Goal: Task Accomplishment & Management: Use online tool/utility

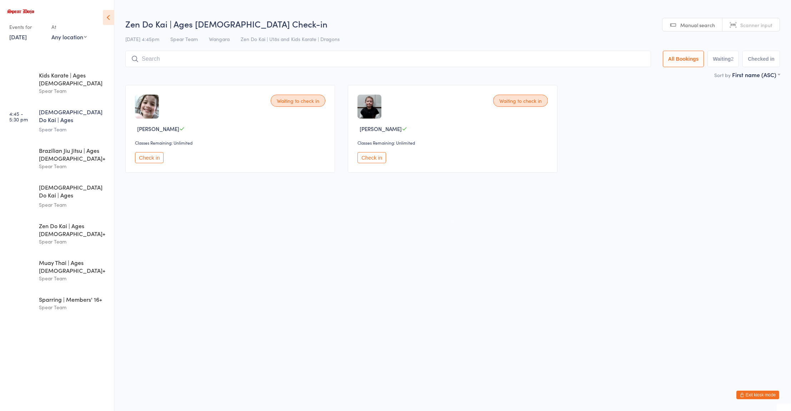
click at [186, 59] on input "search" at bounding box center [388, 59] width 526 height 16
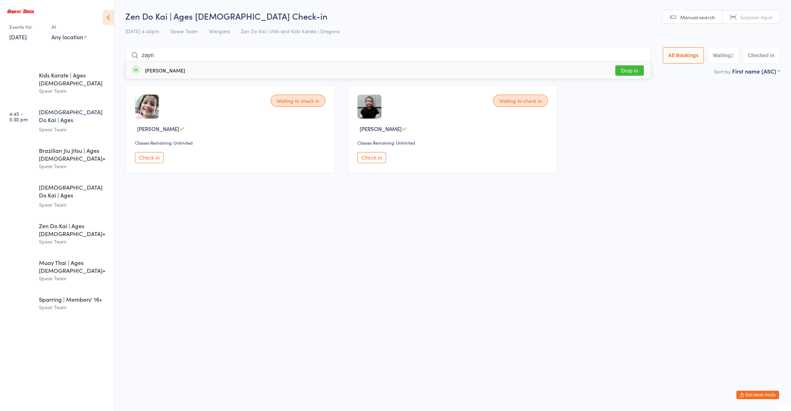
type input "zayn"
click at [152, 73] on div "[PERSON_NAME]" at bounding box center [165, 71] width 40 height 6
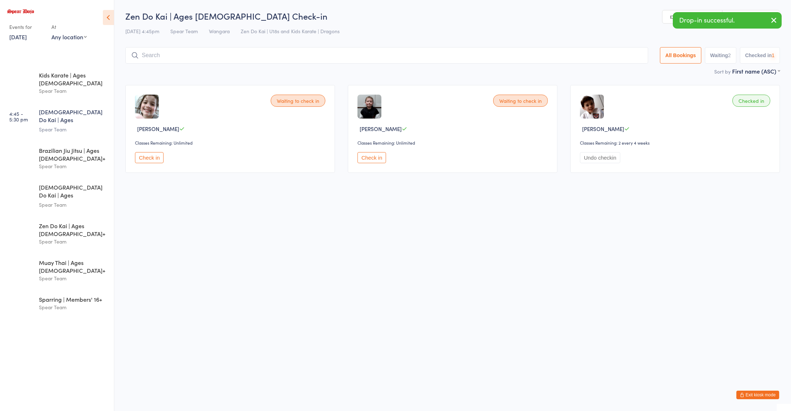
click at [153, 57] on input "search" at bounding box center [386, 55] width 523 height 16
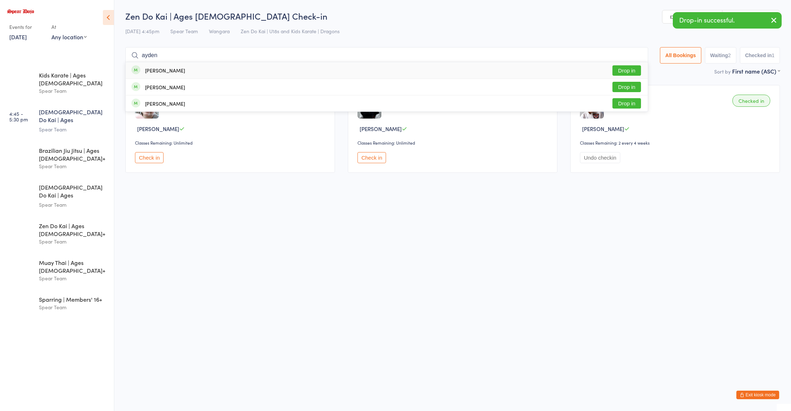
type input "ayden"
click at [154, 73] on div "[PERSON_NAME]" at bounding box center [165, 71] width 40 height 6
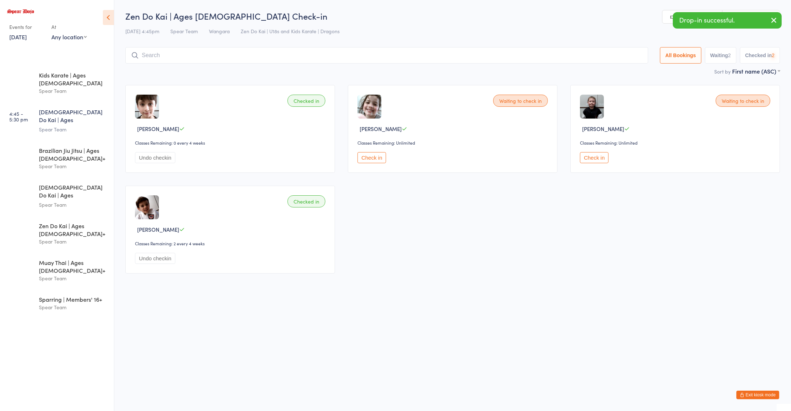
click at [163, 54] on input "search" at bounding box center [386, 55] width 523 height 16
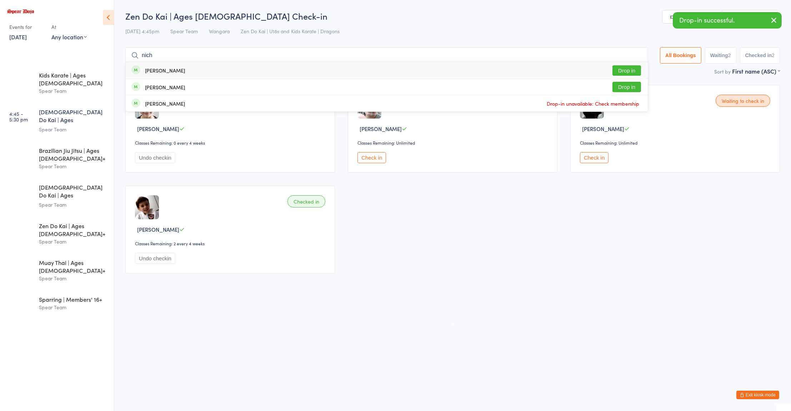
type input "nich"
click at [157, 87] on div "[PERSON_NAME]" at bounding box center [165, 87] width 40 height 6
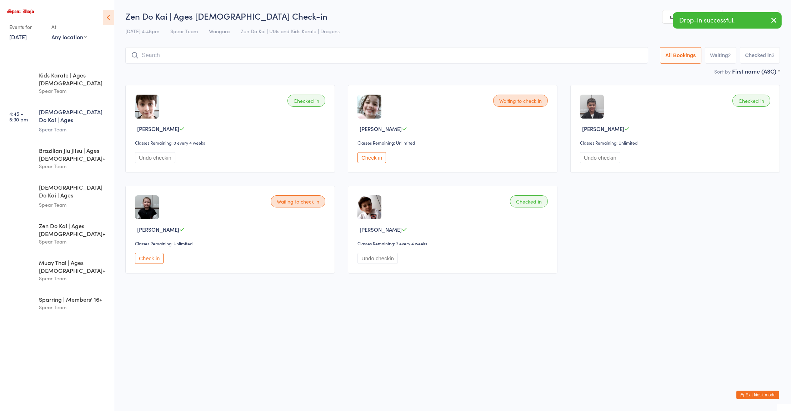
click at [575, 56] on input "search" at bounding box center [386, 55] width 523 height 16
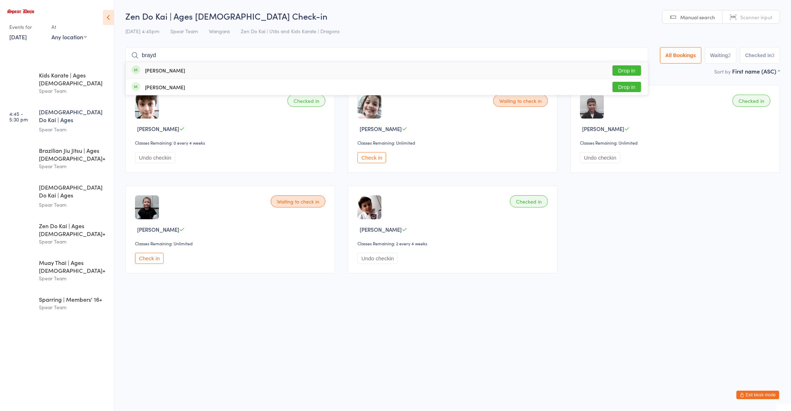
type input "brayd"
click at [153, 69] on div "[PERSON_NAME]" at bounding box center [165, 71] width 40 height 6
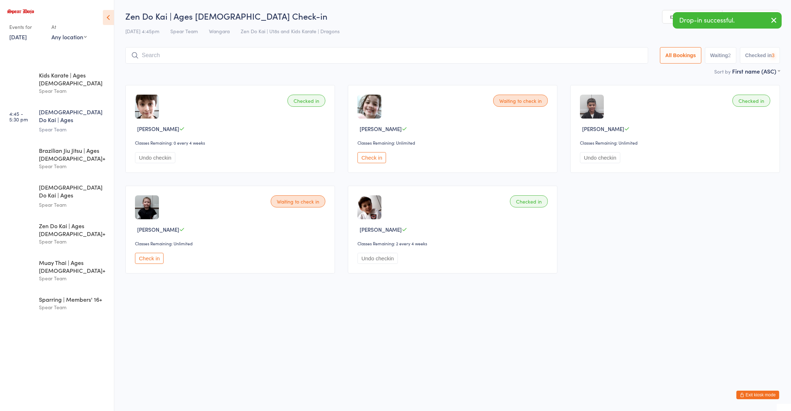
click at [161, 57] on input "search" at bounding box center [386, 55] width 523 height 16
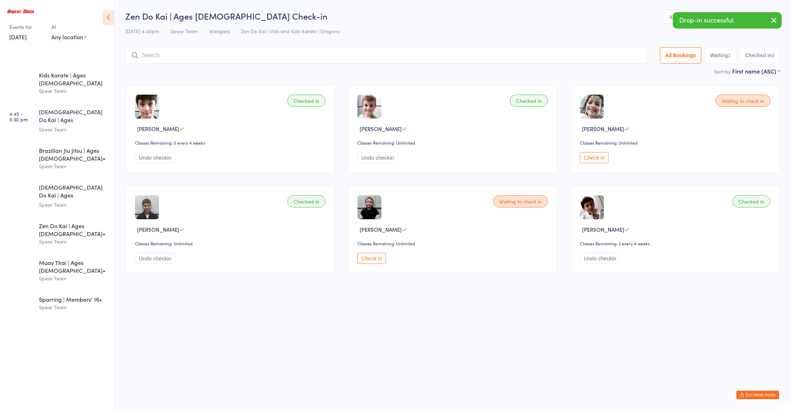
click at [592, 159] on button "Check in" at bounding box center [594, 157] width 29 height 11
click at [549, 58] on input "search" at bounding box center [386, 55] width 523 height 16
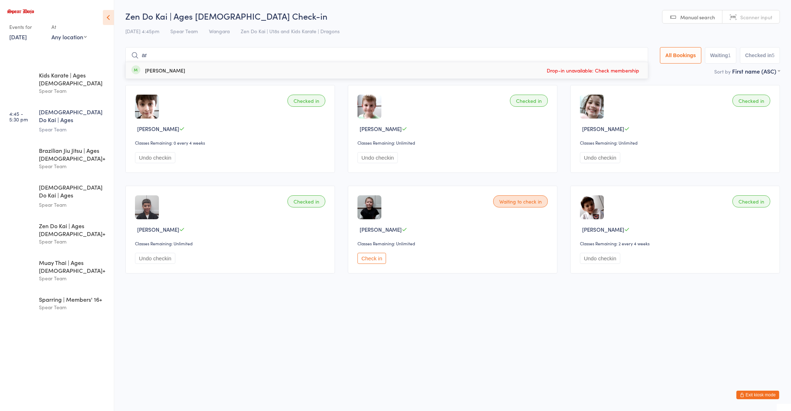
type input "a"
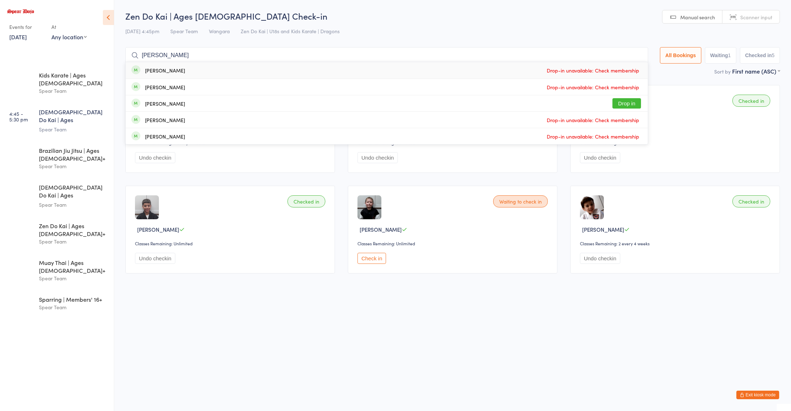
type input "[PERSON_NAME]"
click at [154, 103] on div "[PERSON_NAME]" at bounding box center [165, 104] width 40 height 6
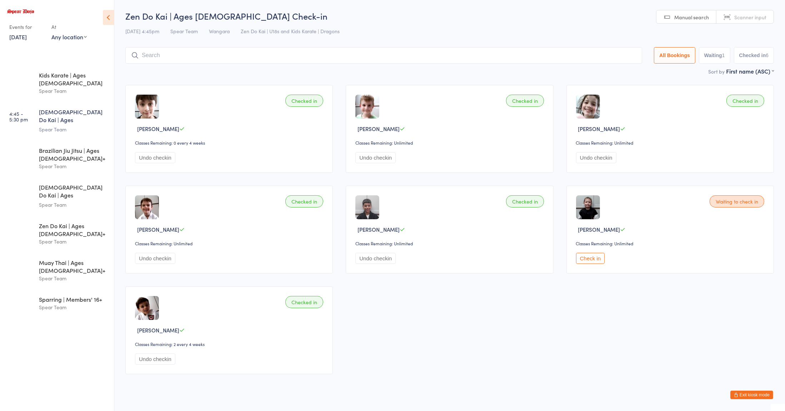
scroll to position [14, 0]
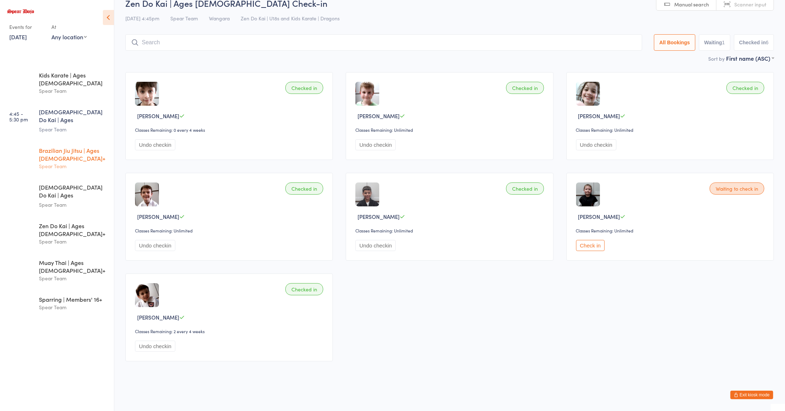
click at [67, 146] on div "Brazilian Jiu Jitsu | Ages [DEMOGRAPHIC_DATA]+" at bounding box center [73, 154] width 69 height 16
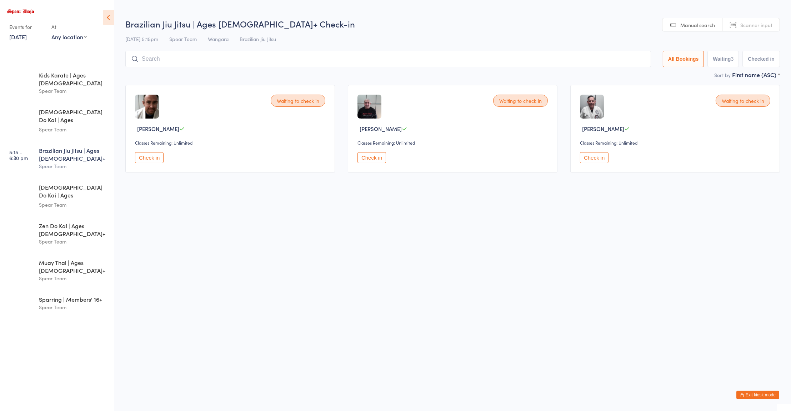
click at [597, 160] on button "Check in" at bounding box center [594, 157] width 29 height 11
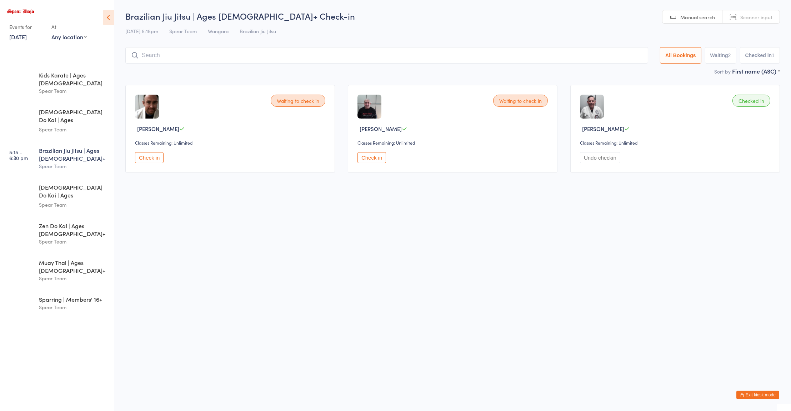
click at [370, 154] on button "Check in" at bounding box center [372, 157] width 29 height 11
click at [86, 87] on div "Spear Team" at bounding box center [73, 91] width 69 height 8
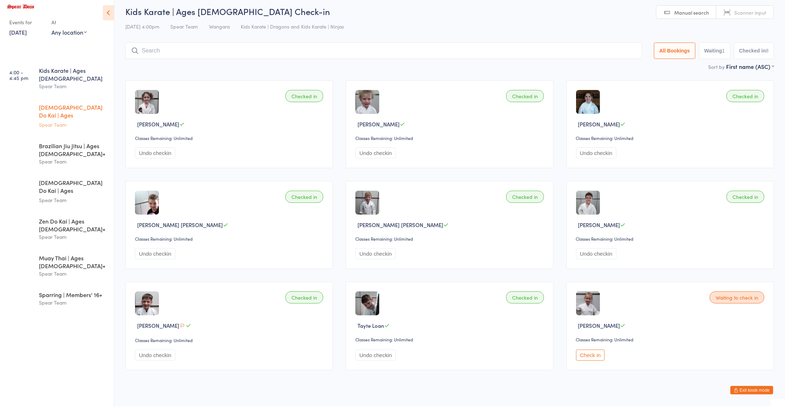
click at [68, 125] on div "Spear Team" at bounding box center [73, 129] width 69 height 8
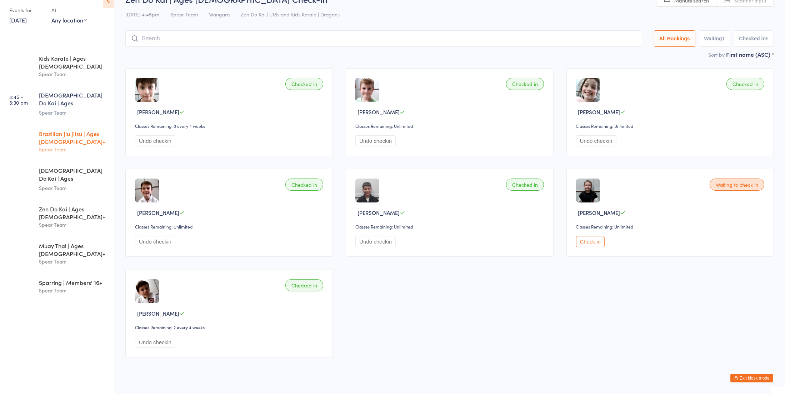
click at [63, 146] on div "Brazilian Jiu Jitsu | Ages [DEMOGRAPHIC_DATA]+" at bounding box center [73, 154] width 69 height 16
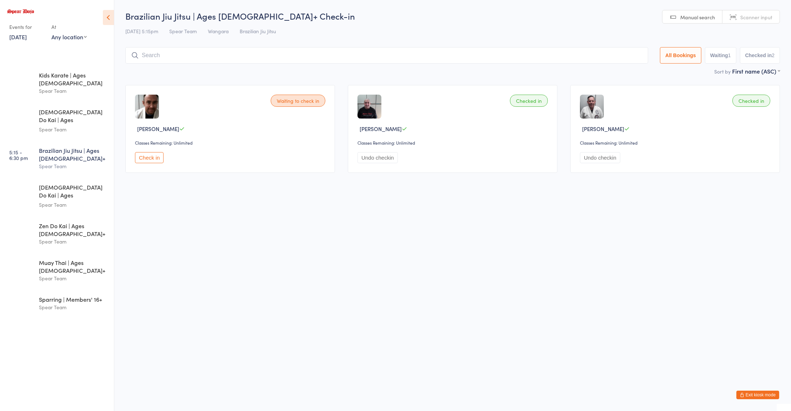
click at [154, 159] on button "Check in" at bounding box center [149, 157] width 29 height 11
click at [311, 57] on input "search" at bounding box center [388, 55] width 526 height 16
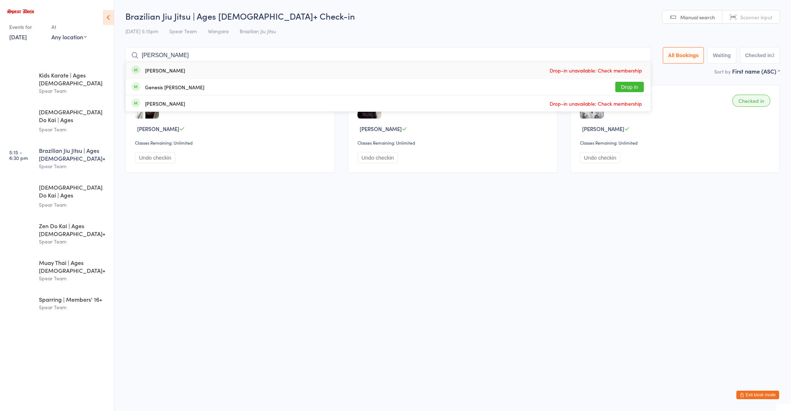
type input "[PERSON_NAME]"
click at [629, 87] on button "Drop in" at bounding box center [629, 87] width 29 height 10
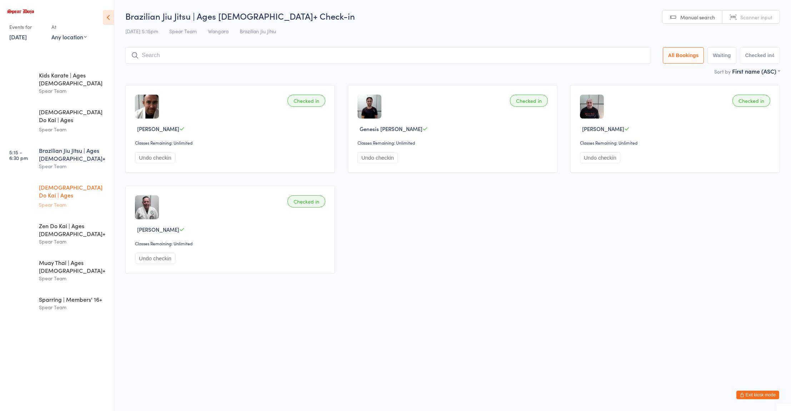
click at [39, 201] on div "Spear Team" at bounding box center [73, 205] width 69 height 8
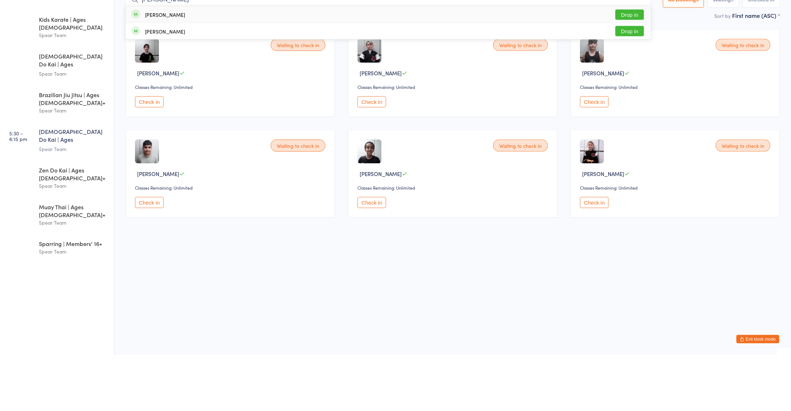
type input "[PERSON_NAME]"
click at [625, 73] on button "Drop in" at bounding box center [629, 70] width 29 height 10
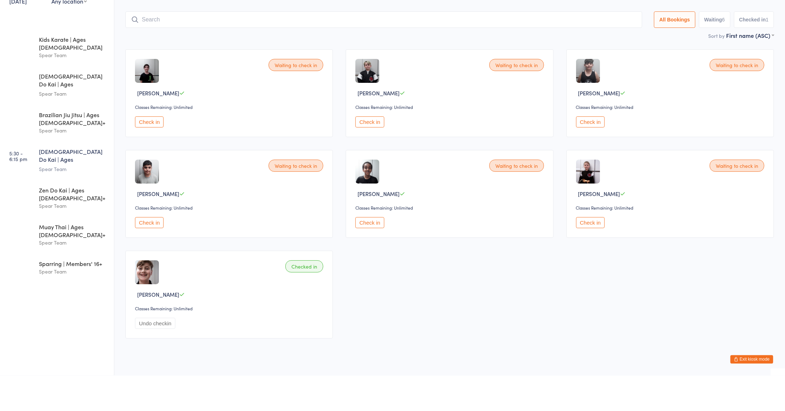
click at [592, 257] on button "Check in" at bounding box center [590, 258] width 29 height 11
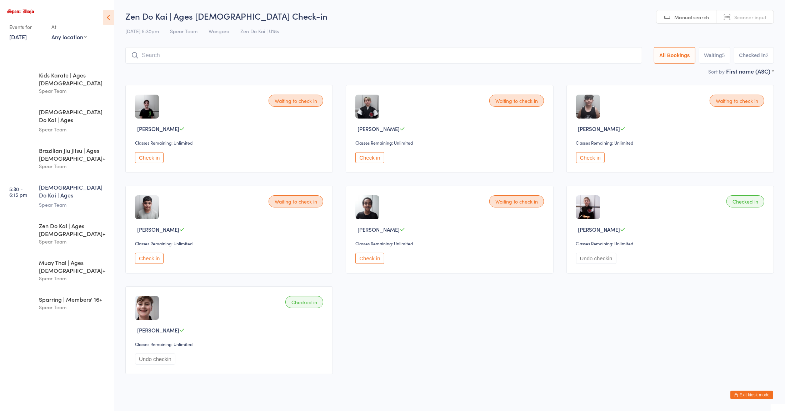
click at [205, 53] on input "search" at bounding box center [383, 55] width 517 height 16
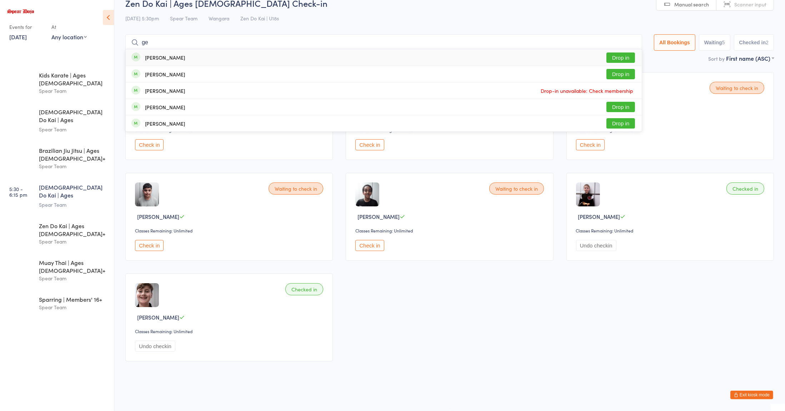
type input "ge"
click at [161, 74] on div "[PERSON_NAME]" at bounding box center [165, 74] width 40 height 6
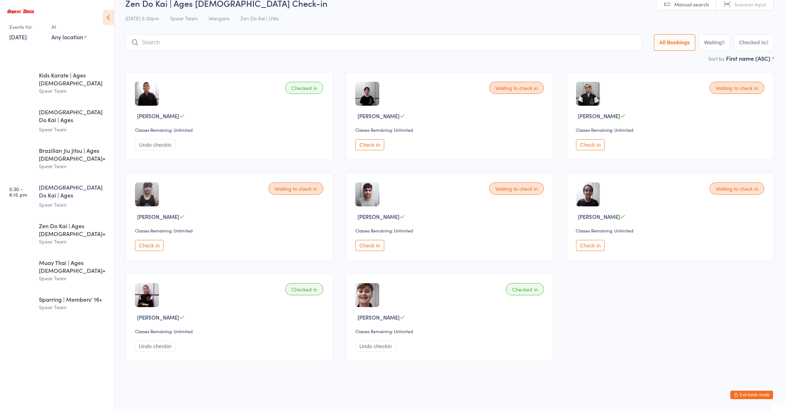
click at [597, 146] on button "Check in" at bounding box center [590, 144] width 29 height 11
click at [450, 160] on div "Waiting to check in [PERSON_NAME] Classes Remaining: Unlimited Check in" at bounding box center [450, 116] width 208 height 88
click at [550, 159] on div "Waiting to check in [PERSON_NAME] Classes Remaining: Unlimited Check in" at bounding box center [450, 116] width 208 height 88
click at [403, 286] on div "Checked in [PERSON_NAME] Classes Remaining: Unlimited Undo checkin" at bounding box center [450, 318] width 208 height 88
click at [520, 131] on div "Classes Remaining: Unlimited" at bounding box center [450, 130] width 190 height 6
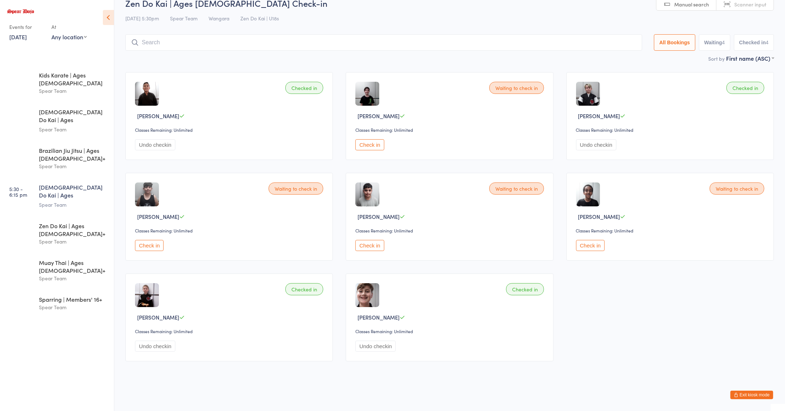
click at [174, 41] on input "search" at bounding box center [383, 42] width 517 height 16
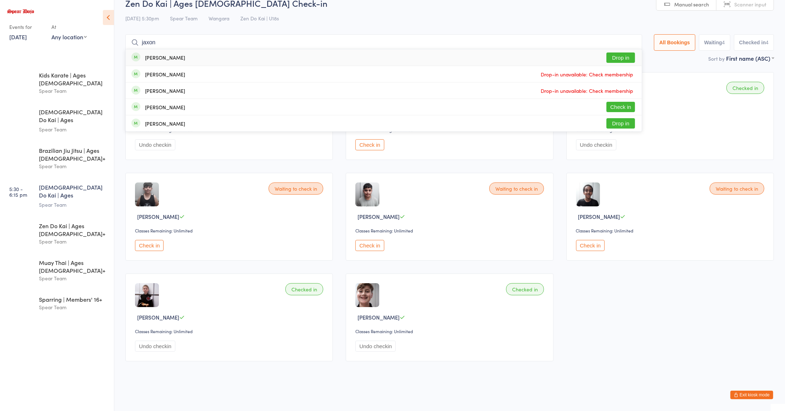
type input "jaxon"
click at [213, 58] on div "[PERSON_NAME] Drop in" at bounding box center [384, 57] width 516 height 16
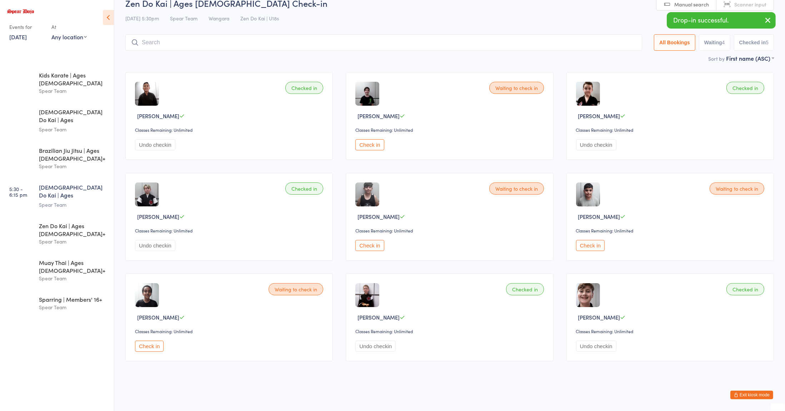
click at [144, 38] on input "search" at bounding box center [383, 42] width 517 height 16
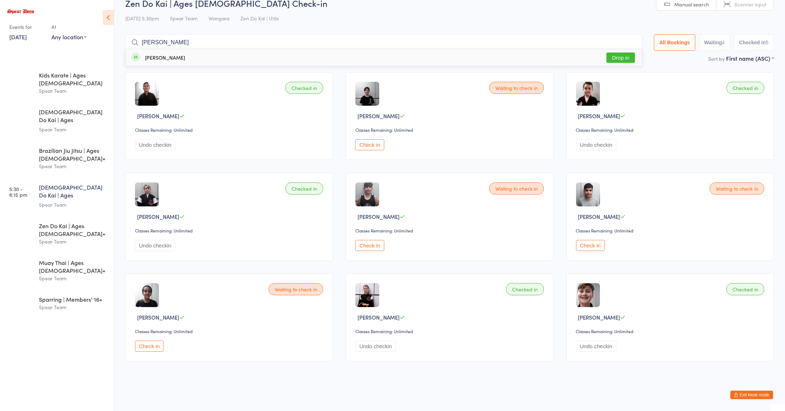
type input "[PERSON_NAME]"
click at [153, 63] on div "[PERSON_NAME] Drop in" at bounding box center [384, 57] width 516 height 16
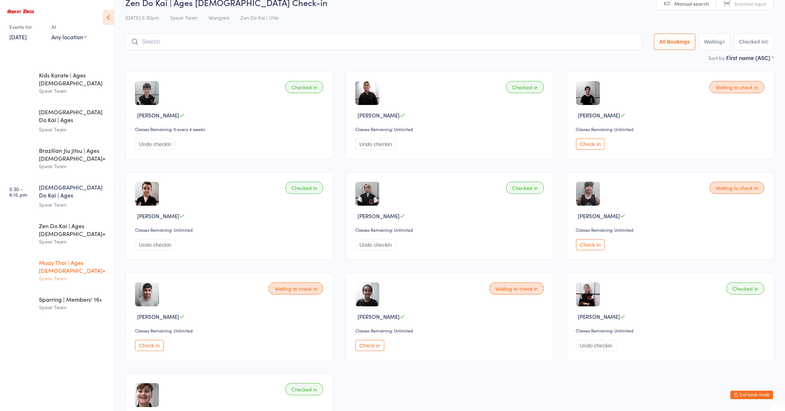
click at [84, 274] on div "Spear Team" at bounding box center [73, 278] width 69 height 8
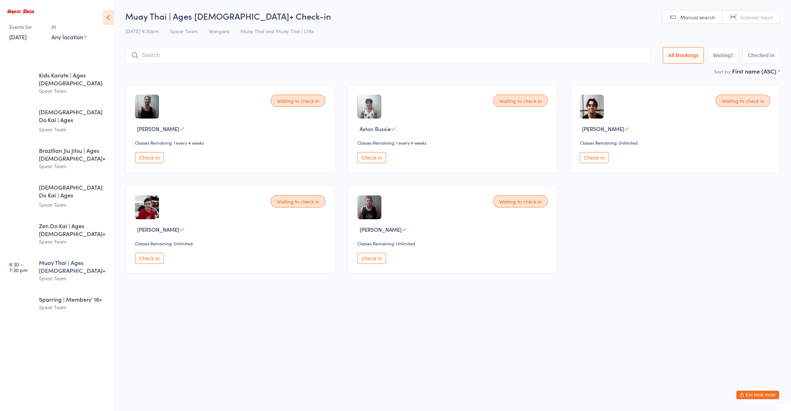
click at [667, 261] on div "Waiting to check in [PERSON_NAME] Classes Remaining: 1 every 4 weeks Check in W…" at bounding box center [453, 179] width 668 height 201
click at [666, 273] on div "Waiting to check in [PERSON_NAME] Classes Remaining: 1 every 4 weeks Check in W…" at bounding box center [453, 179] width 668 height 201
click at [214, 62] on input "search" at bounding box center [388, 55] width 526 height 16
type input "[PERSON_NAME]"
click at [170, 68] on div "[PERSON_NAME]" at bounding box center [165, 71] width 40 height 6
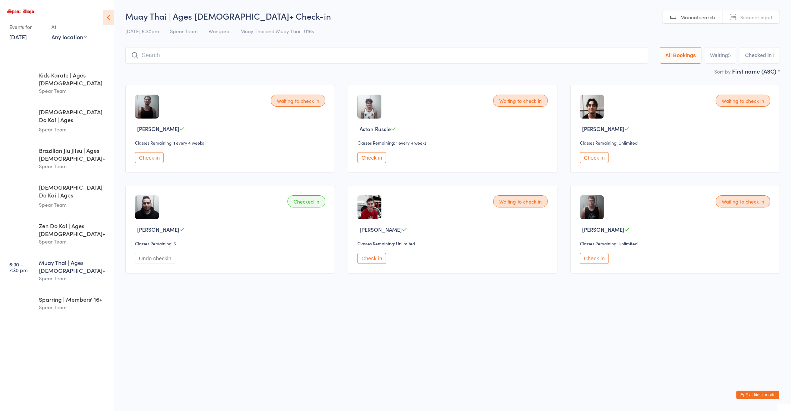
click at [369, 56] on input "search" at bounding box center [386, 55] width 523 height 16
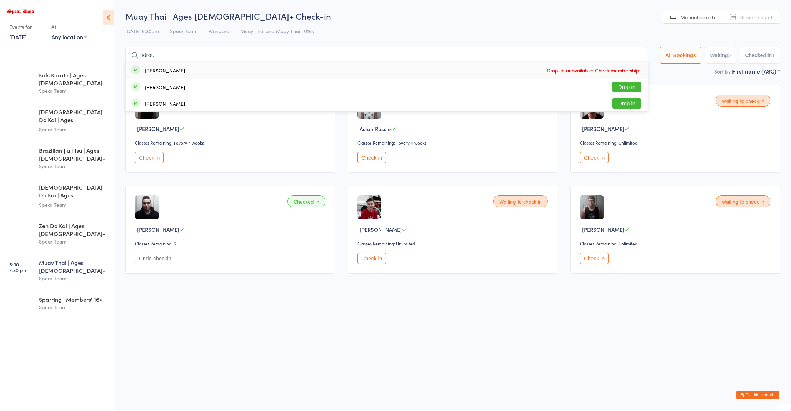
type input "strou"
click at [627, 89] on button "Drop in" at bounding box center [627, 87] width 29 height 10
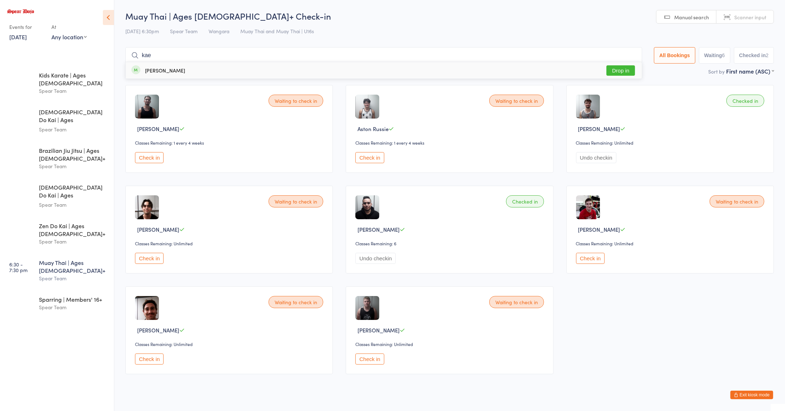
type input "kae"
click at [609, 67] on button "Drop in" at bounding box center [621, 70] width 29 height 10
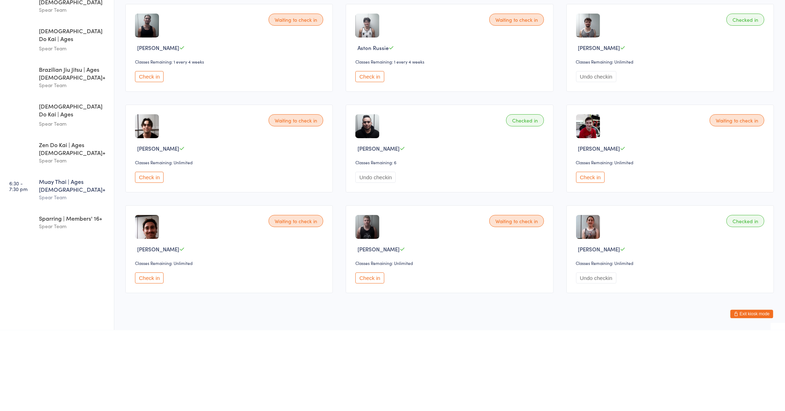
click at [163, 356] on button "Check in" at bounding box center [149, 359] width 29 height 11
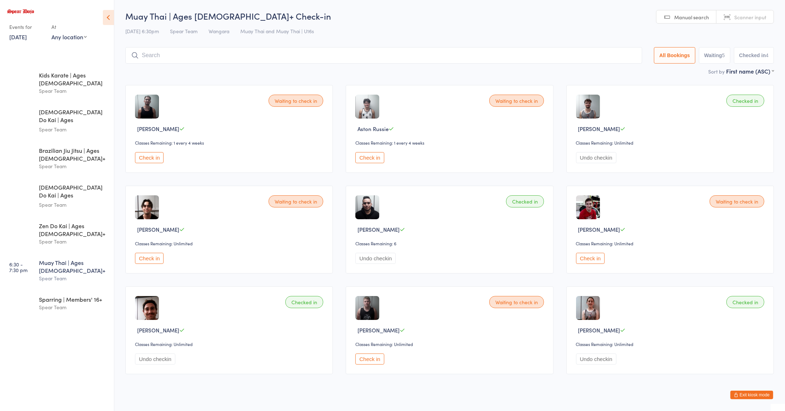
click at [431, 63] on input "search" at bounding box center [383, 55] width 517 height 16
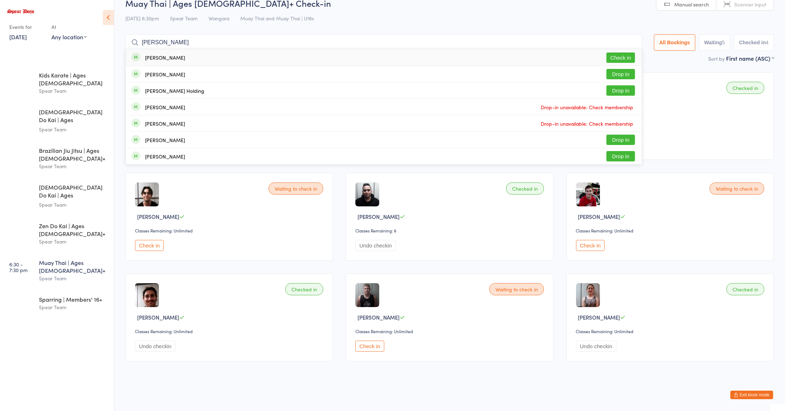
type input "[PERSON_NAME]"
click at [619, 58] on button "Check in" at bounding box center [621, 58] width 29 height 10
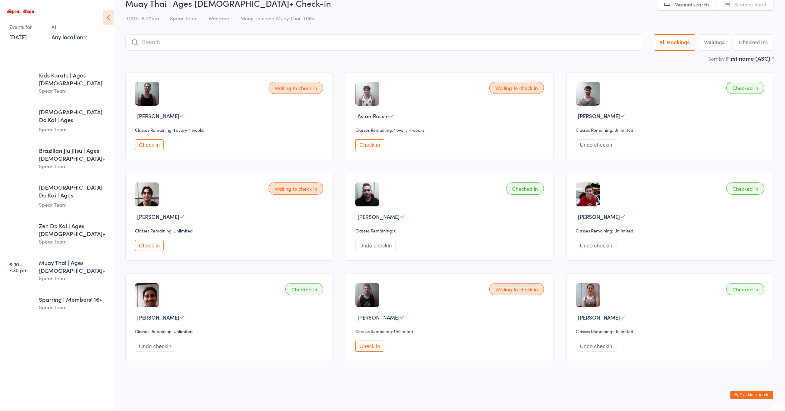
click at [358, 44] on input "search" at bounding box center [383, 42] width 517 height 16
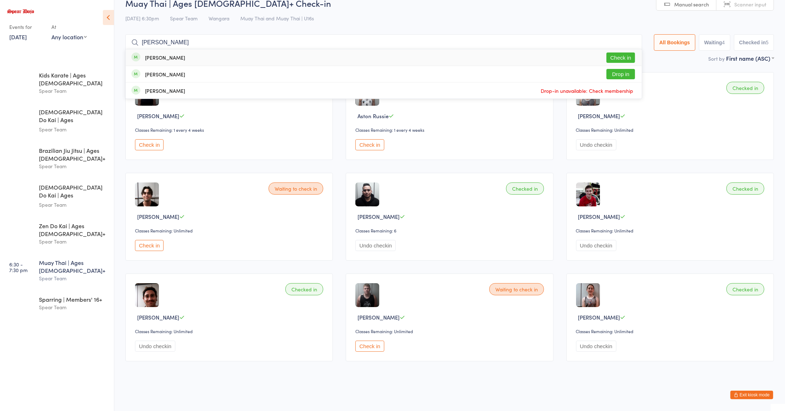
type input "[PERSON_NAME]"
click at [612, 55] on button "Check in" at bounding box center [621, 58] width 29 height 10
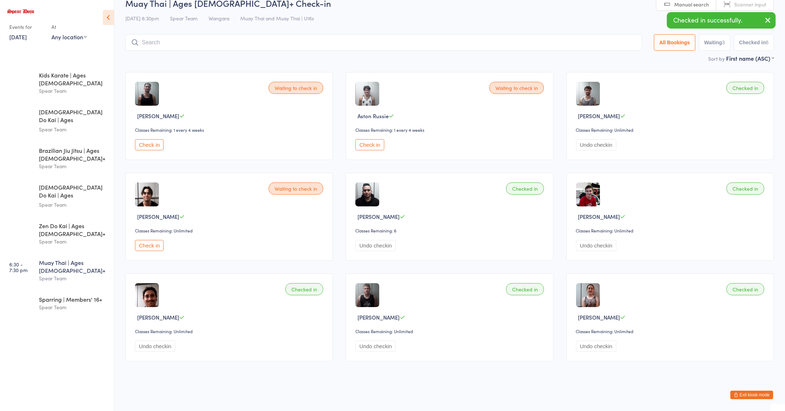
click at [372, 145] on button "Check in" at bounding box center [369, 144] width 29 height 11
click at [153, 146] on button "Check in" at bounding box center [149, 144] width 29 height 11
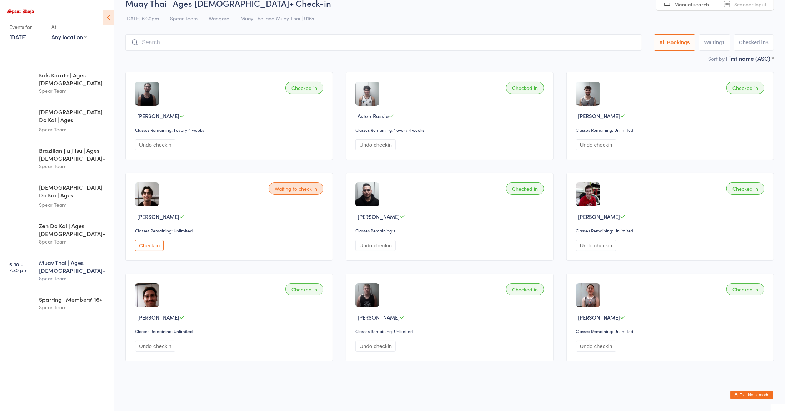
click at [435, 43] on input "search" at bounding box center [383, 42] width 517 height 16
type input "[PERSON_NAME]"
click at [343, 57] on div "[PERSON_NAME] Drop-in unavailable: Check membership" at bounding box center [384, 57] width 516 height 16
click at [268, 49] on input "search" at bounding box center [383, 42] width 517 height 16
type input "aar"
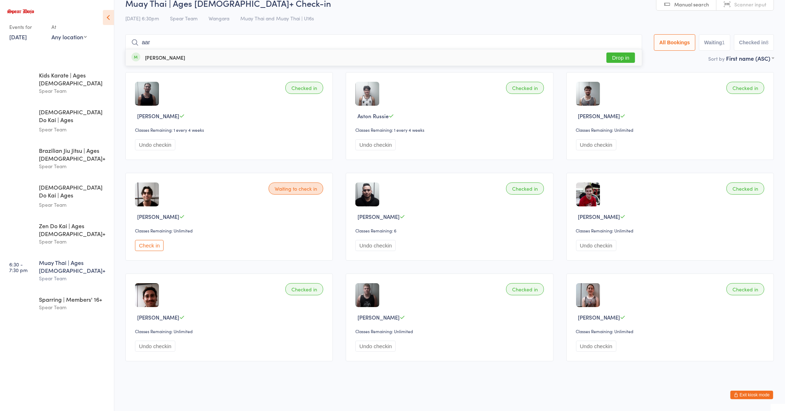
click at [612, 60] on button "Drop in" at bounding box center [621, 58] width 29 height 10
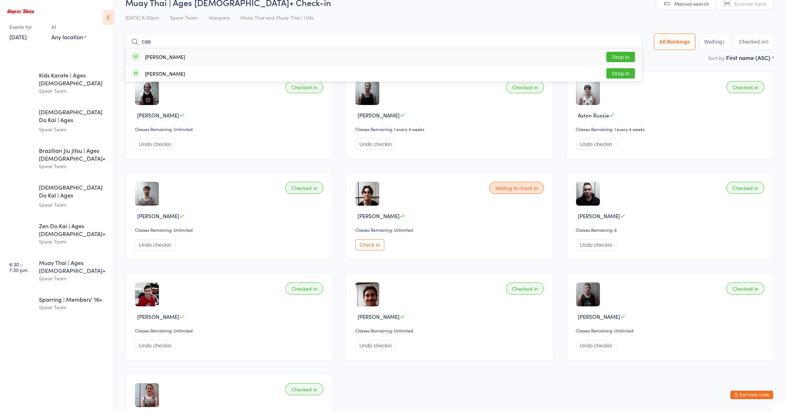
type input "cae"
click at [620, 56] on button "Drop in" at bounding box center [621, 57] width 29 height 10
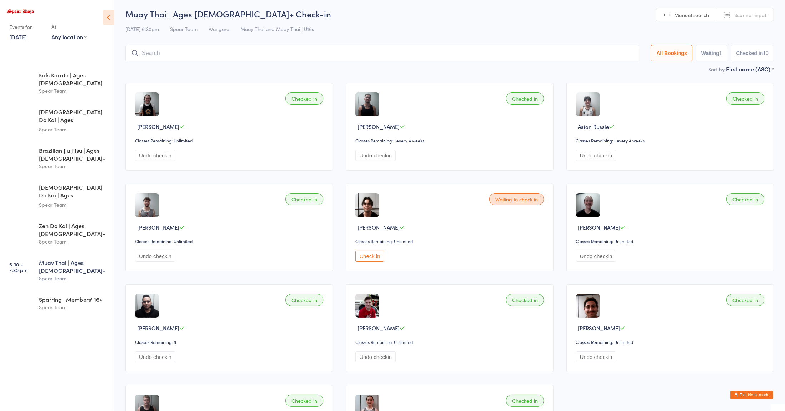
scroll to position [0, 0]
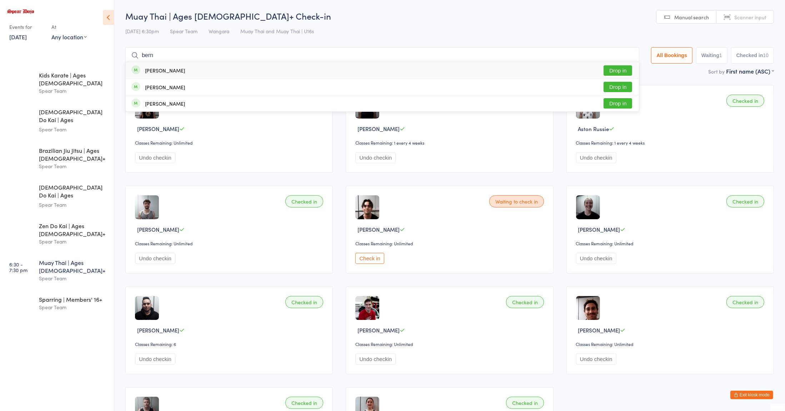
type input "bern"
click at [609, 91] on button "Drop in" at bounding box center [618, 87] width 29 height 10
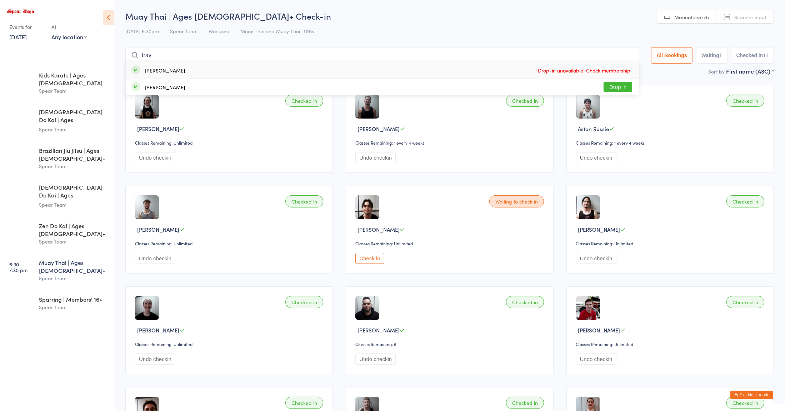
type input "trav"
click at [619, 89] on button "Drop in" at bounding box center [618, 87] width 29 height 10
click at [59, 222] on div "Zen Do Kai | Ages [DEMOGRAPHIC_DATA]+" at bounding box center [73, 230] width 69 height 16
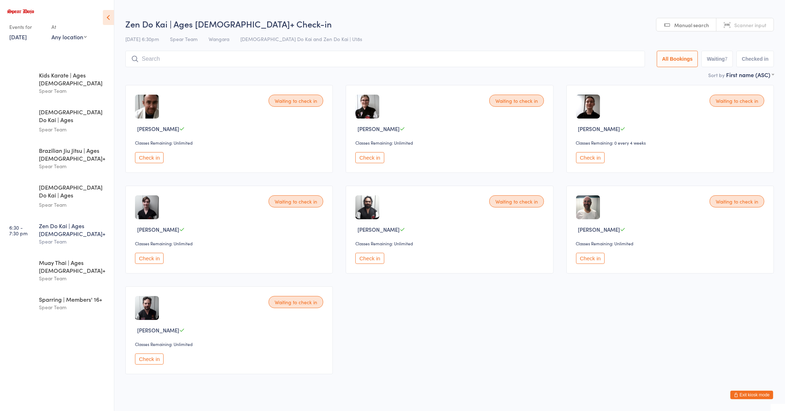
click at [366, 258] on button "Check in" at bounding box center [369, 258] width 29 height 11
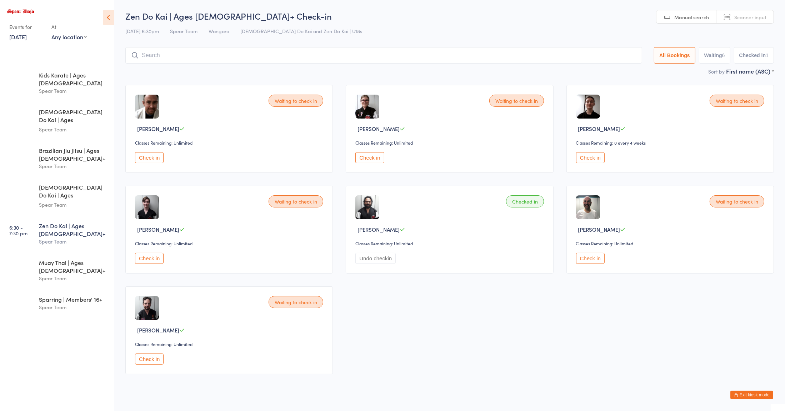
click at [595, 257] on button "Check in" at bounding box center [590, 258] width 29 height 11
click at [147, 259] on button "Check in" at bounding box center [149, 258] width 29 height 11
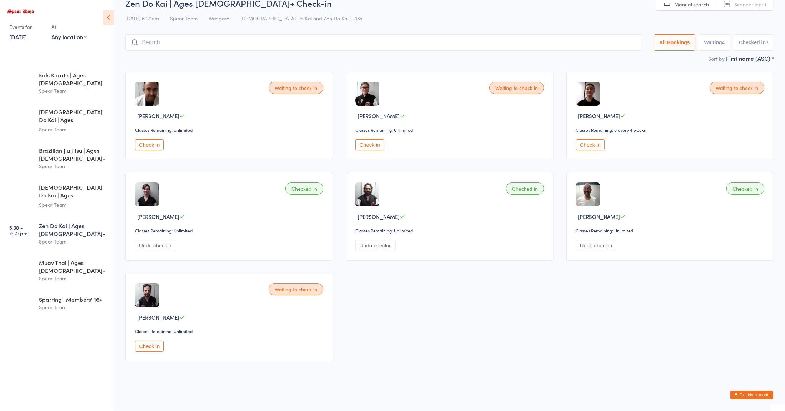
scroll to position [14, 0]
click at [334, 43] on input "search" at bounding box center [383, 42] width 517 height 16
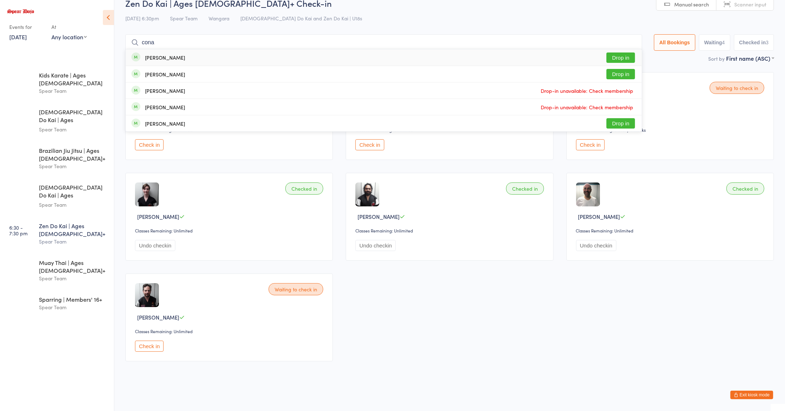
type input "cona"
click at [618, 57] on button "Drop in" at bounding box center [621, 58] width 29 height 10
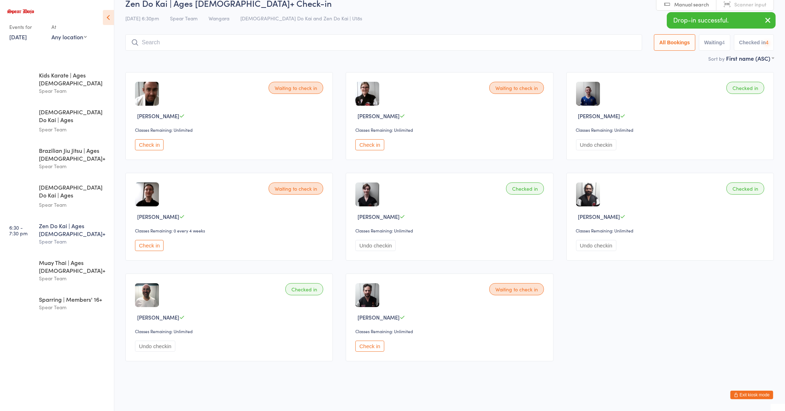
click at [484, 18] on div "[DATE] 6:30pm Spear Team Wangara Zen Do Kai and Zen Do Kai | U18s" at bounding box center [449, 19] width 649 height 12
click at [164, 43] on input "search" at bounding box center [383, 42] width 517 height 16
type input "fl"
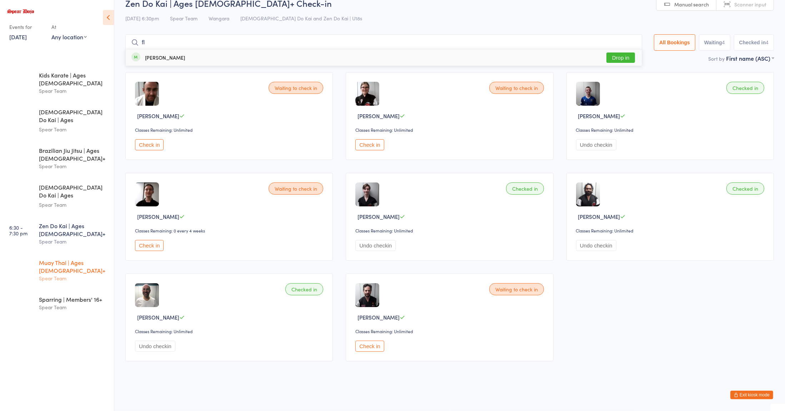
click at [69, 274] on div "Spear Team" at bounding box center [73, 278] width 69 height 8
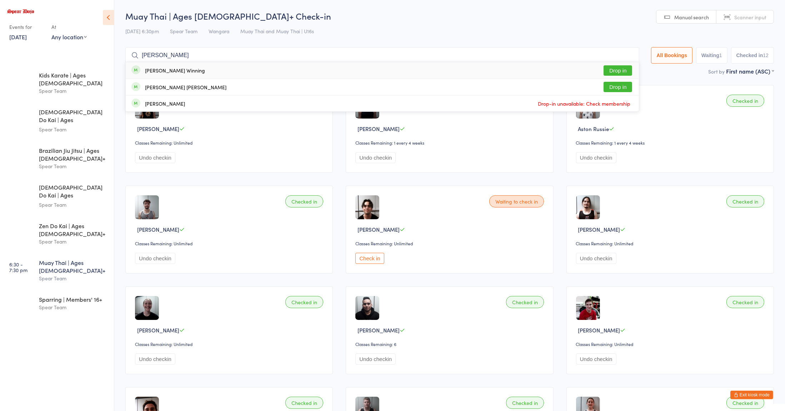
type input "[PERSON_NAME]"
click at [169, 70] on div "[PERSON_NAME] Winning" at bounding box center [175, 71] width 60 height 6
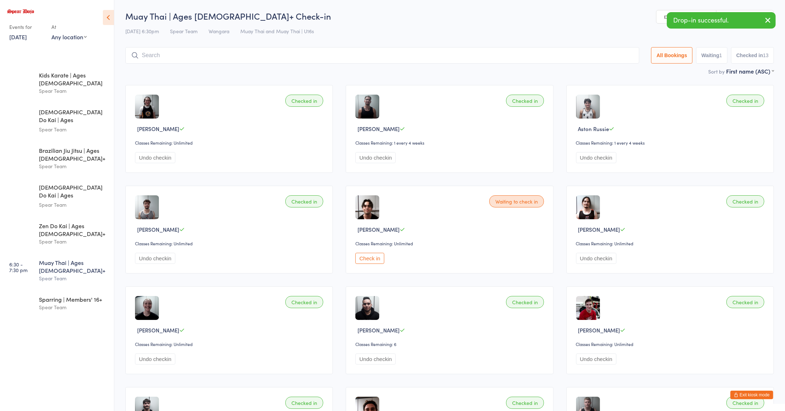
click at [175, 56] on input "search" at bounding box center [382, 55] width 514 height 16
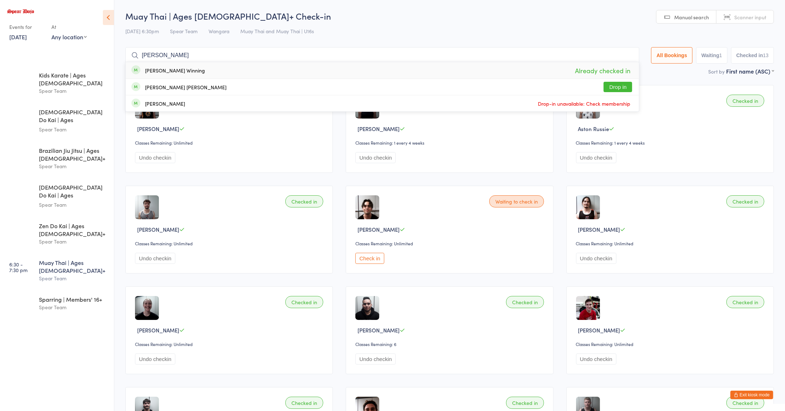
type input "[PERSON_NAME]"
click at [168, 68] on div "[PERSON_NAME] Winning" at bounding box center [175, 71] width 60 height 6
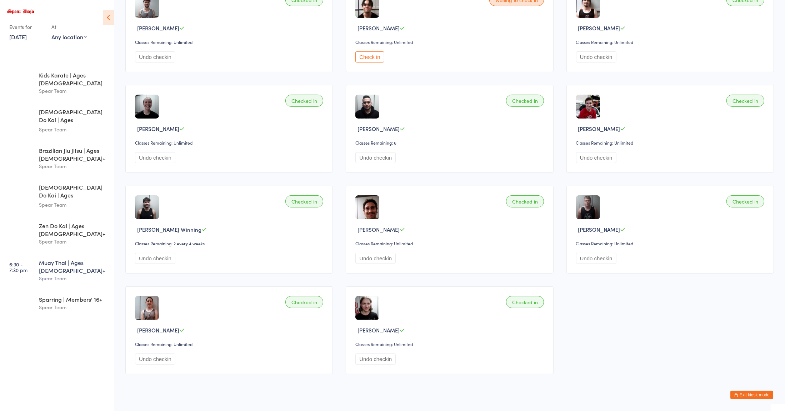
scroll to position [215, 0]
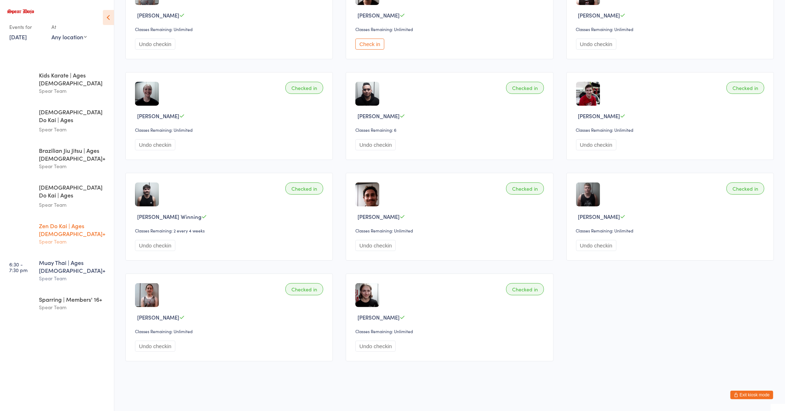
click at [59, 222] on div "Zen Do Kai | Ages [DEMOGRAPHIC_DATA]+" at bounding box center [73, 230] width 69 height 16
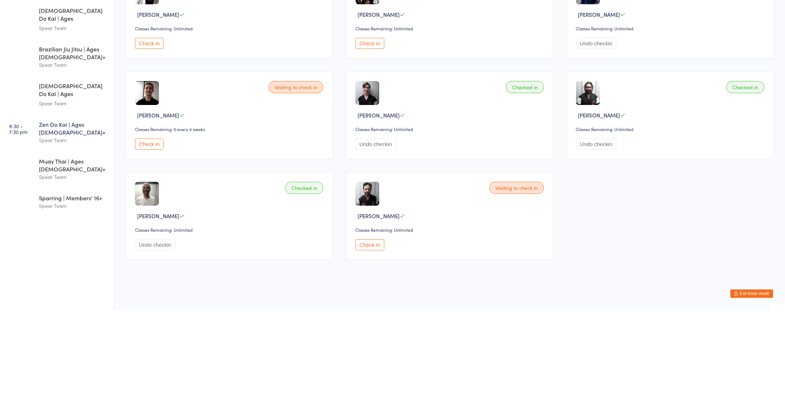
scroll to position [14, 0]
click at [368, 349] on button "Check in" at bounding box center [369, 346] width 29 height 11
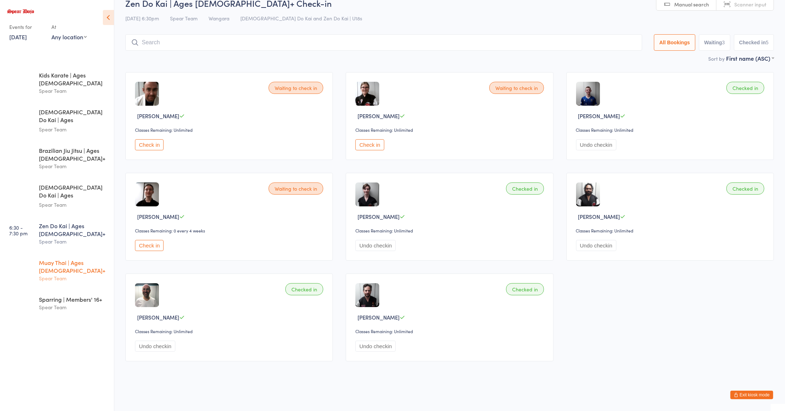
click at [57, 274] on div "Spear Team" at bounding box center [73, 278] width 69 height 8
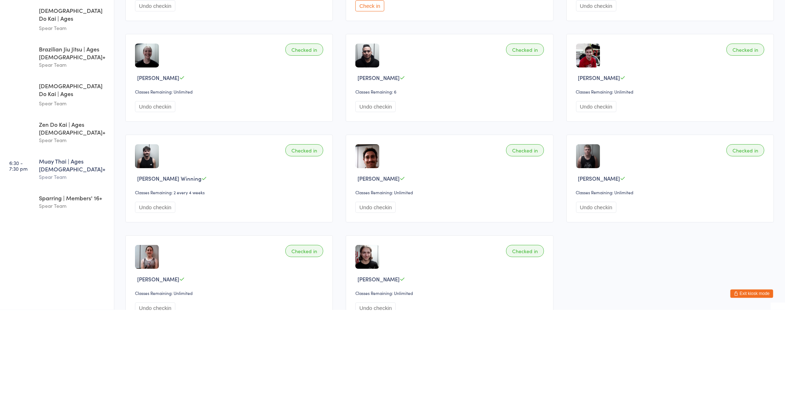
scroll to position [52, 0]
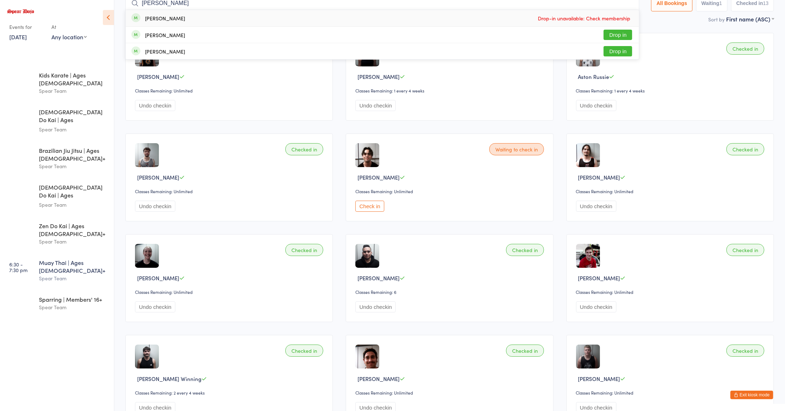
type input "[PERSON_NAME]"
click at [609, 31] on button "Drop in" at bounding box center [618, 35] width 29 height 10
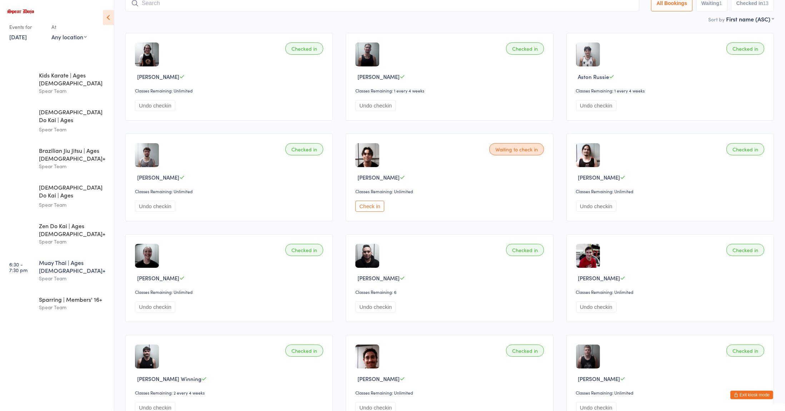
scroll to position [47, 0]
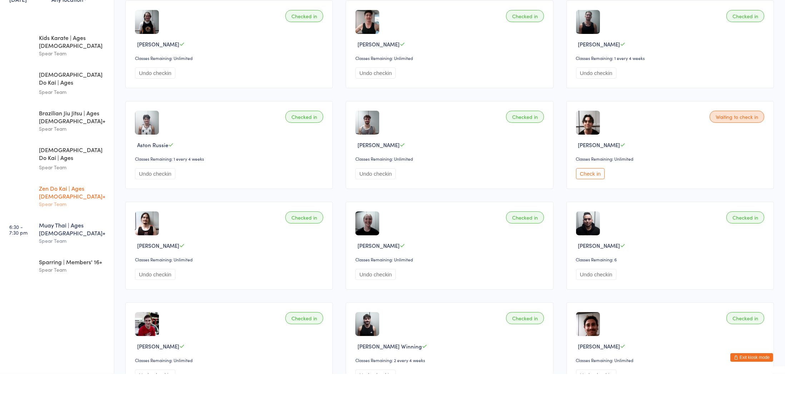
click at [89, 238] on div "Spear Team" at bounding box center [73, 242] width 69 height 8
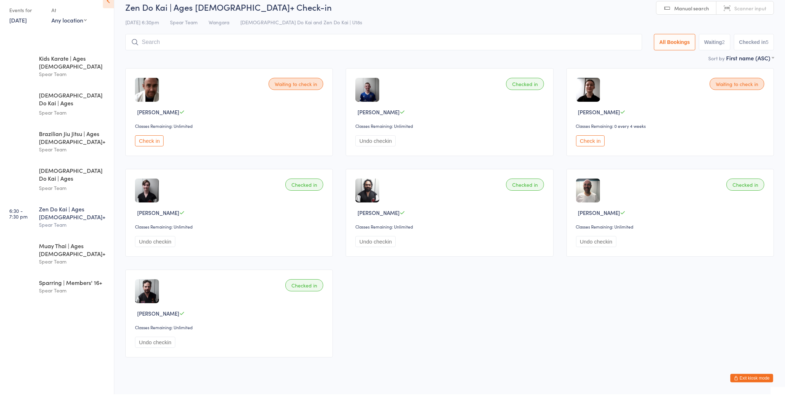
click at [595, 158] on button "Check in" at bounding box center [590, 157] width 29 height 11
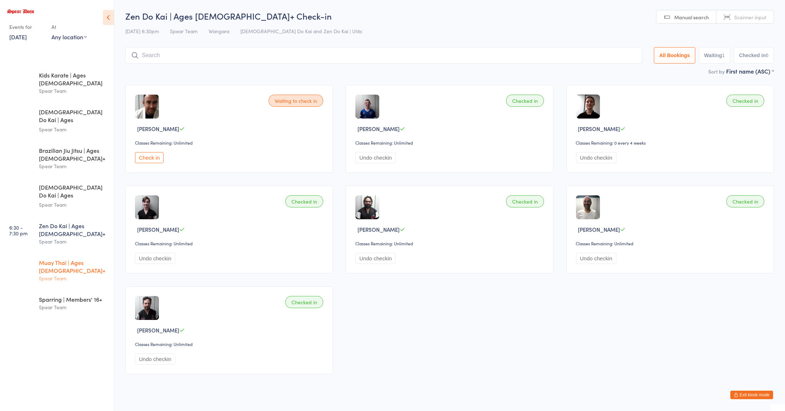
click at [55, 274] on div "Spear Team" at bounding box center [73, 278] width 69 height 8
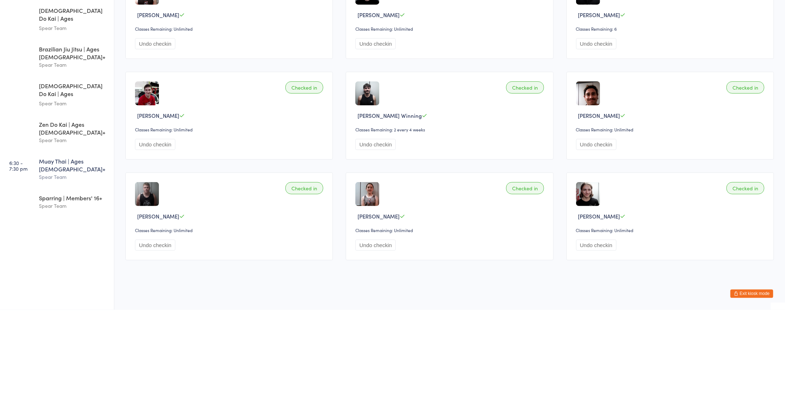
scroll to position [52, 0]
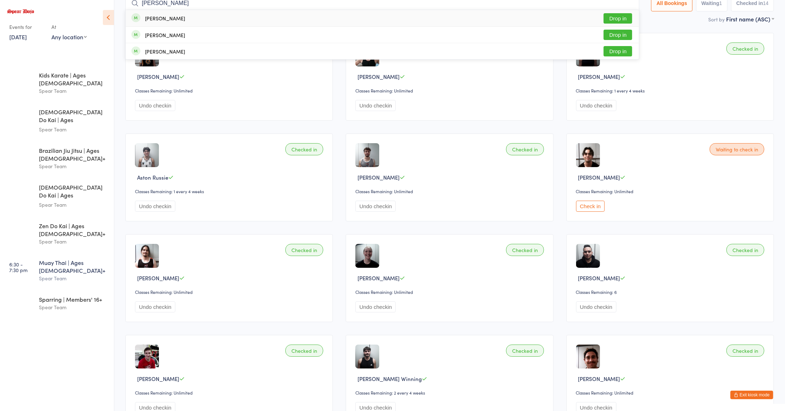
type input "[PERSON_NAME]"
click at [610, 16] on button "Drop in" at bounding box center [618, 18] width 29 height 10
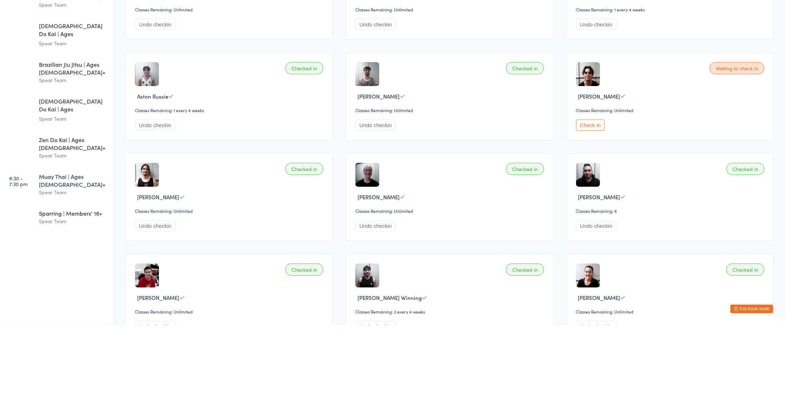
scroll to position [47, 0]
click at [589, 211] on button "Check in" at bounding box center [590, 211] width 29 height 11
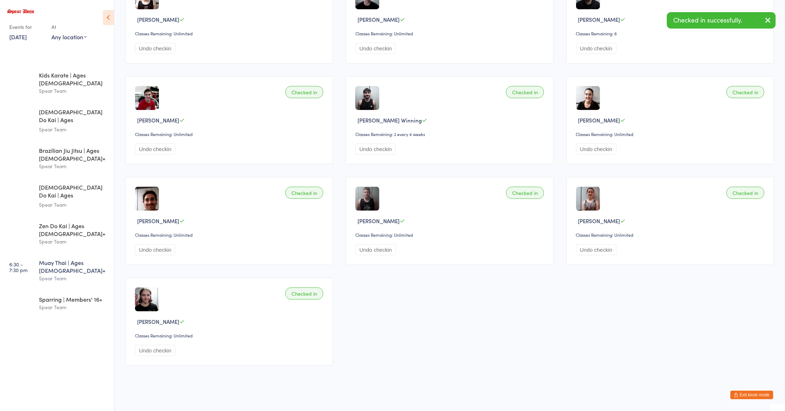
scroll to position [316, 0]
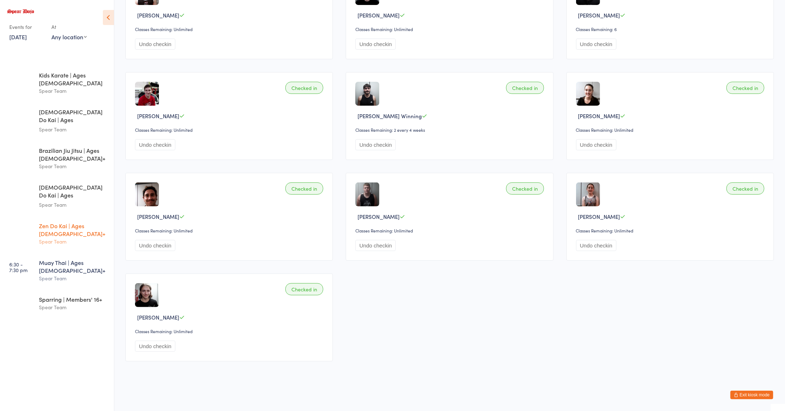
click at [66, 238] on div "Spear Team" at bounding box center [73, 242] width 69 height 8
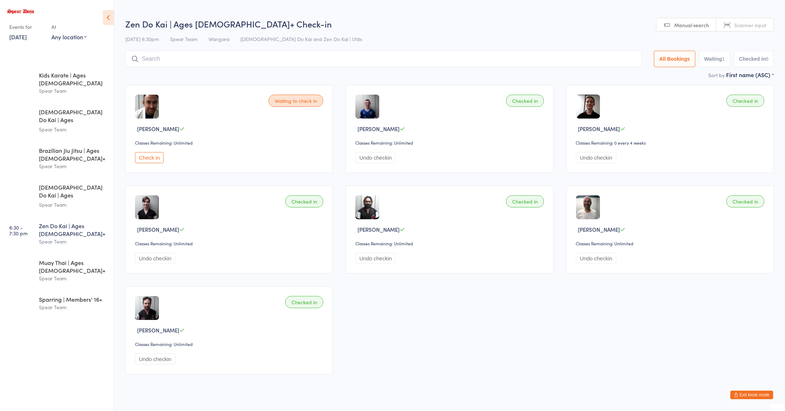
click at [149, 155] on button "Check in" at bounding box center [149, 157] width 29 height 11
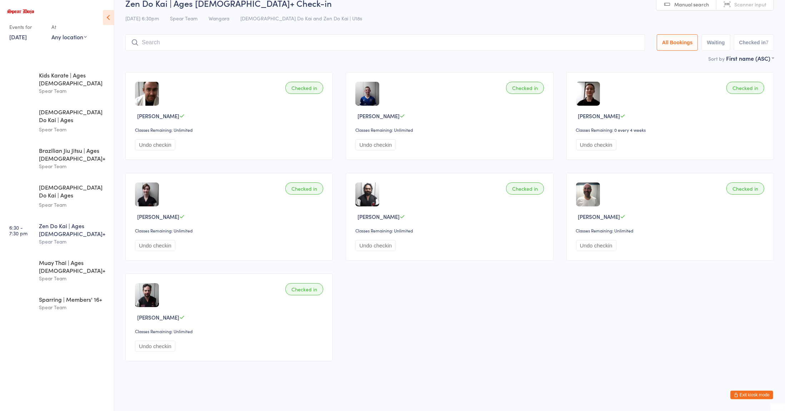
click at [168, 44] on input "search" at bounding box center [385, 42] width 520 height 16
type input "rac"
click at [631, 58] on button "Drop in" at bounding box center [623, 58] width 29 height 10
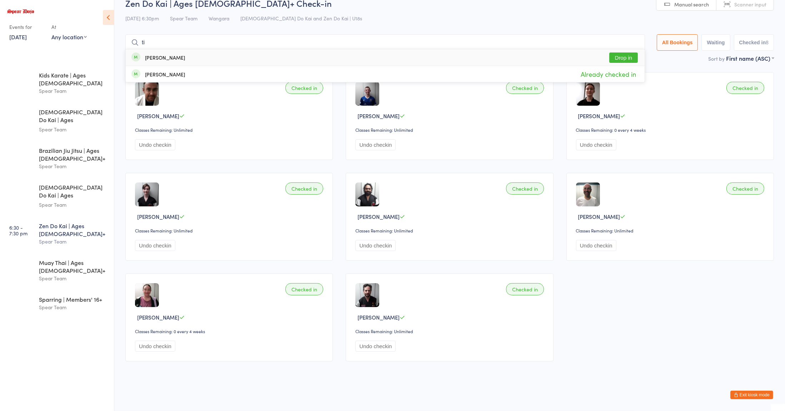
type input "t"
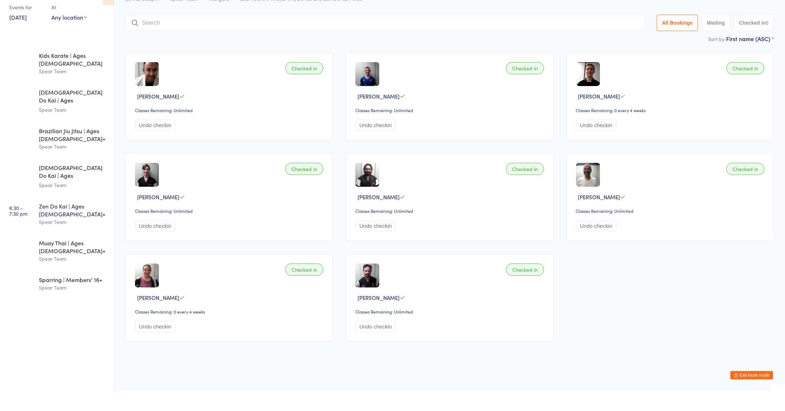
scroll to position [0, 0]
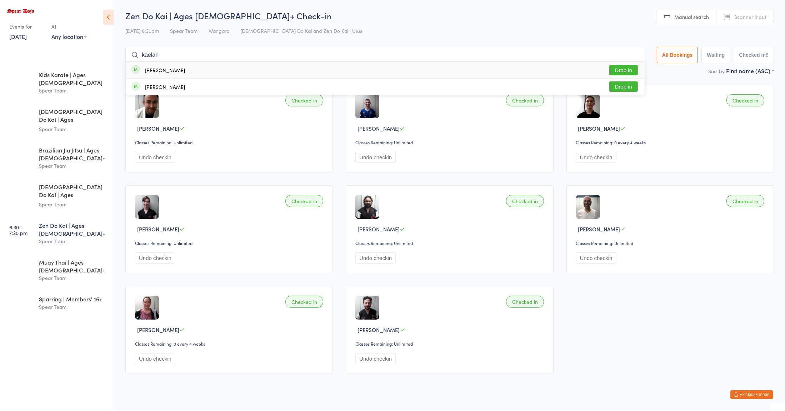
type input "kaelan"
click at [620, 69] on button "Drop in" at bounding box center [623, 70] width 29 height 10
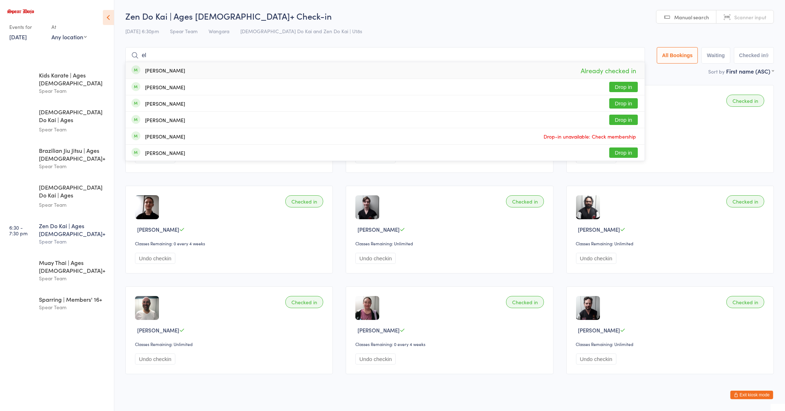
type input "e"
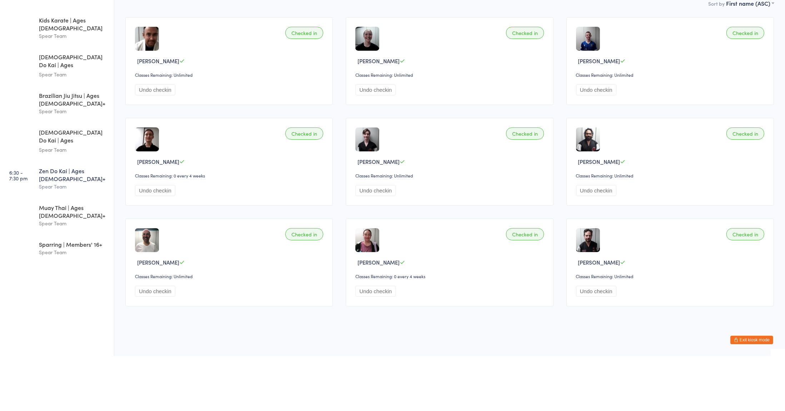
scroll to position [14, 0]
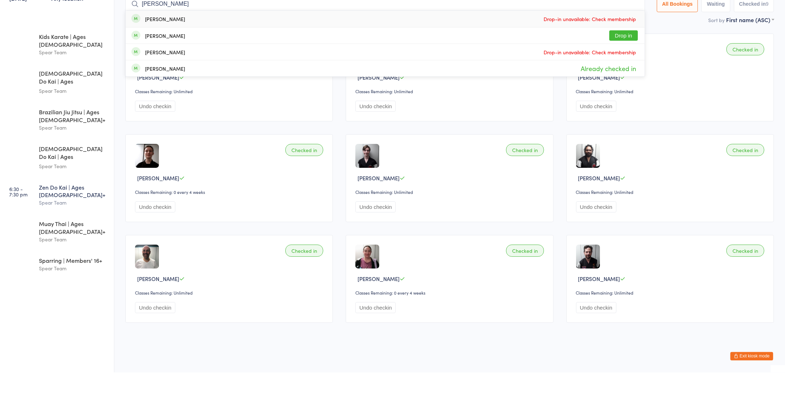
type input "[PERSON_NAME]"
click at [334, 208] on div "Checked in [PERSON_NAME] Classes Remaining: Unlimited Undo checkin Checked in […" at bounding box center [450, 217] width 662 height 302
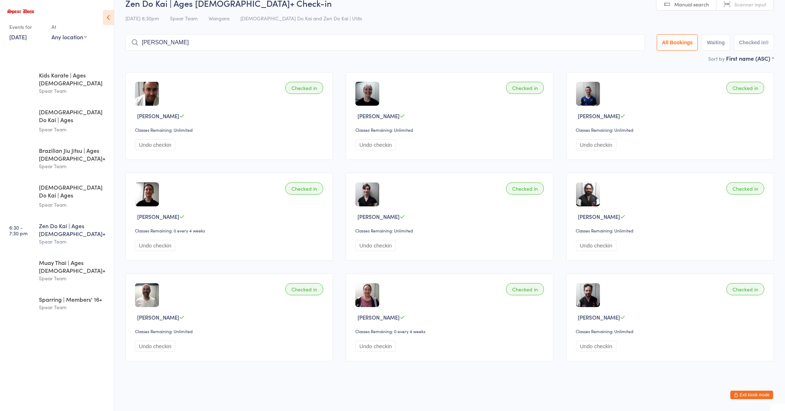
click at [678, 323] on div "Checked in [PERSON_NAME] Classes Remaining: Unlimited Undo checkin" at bounding box center [671, 318] width 208 height 88
click at [54, 274] on div "Spear Team" at bounding box center [73, 278] width 69 height 8
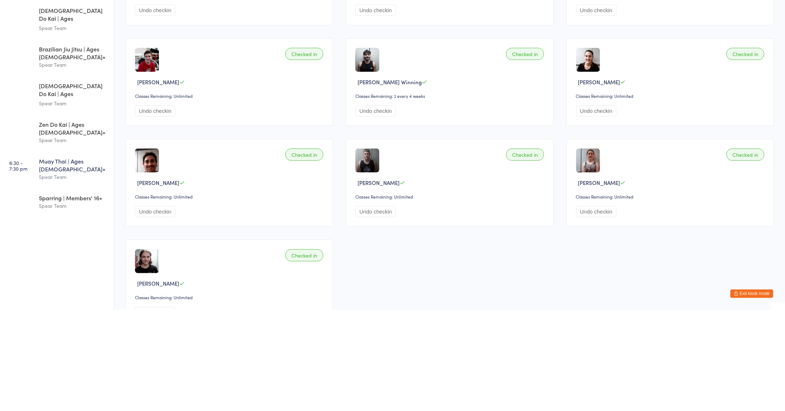
scroll to position [52, 0]
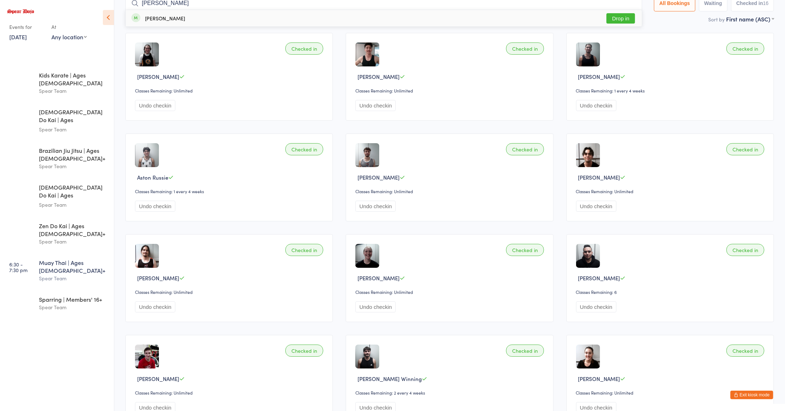
type input "[PERSON_NAME]"
click at [626, 14] on button "Drop in" at bounding box center [621, 18] width 29 height 10
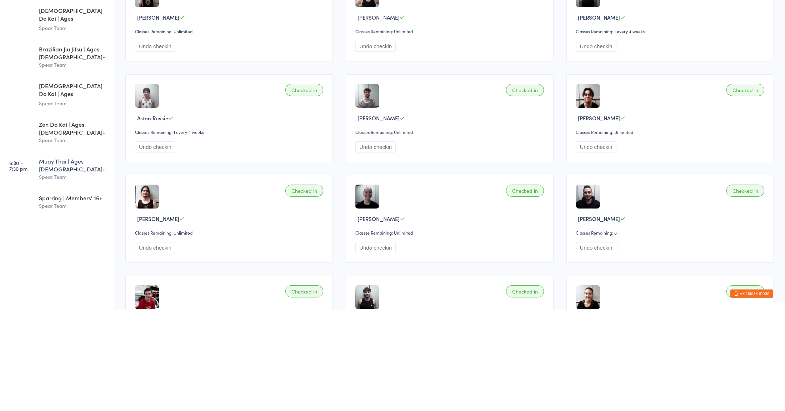
scroll to position [11, 0]
click at [384, 348] on button "Undo checkin" at bounding box center [375, 347] width 40 height 11
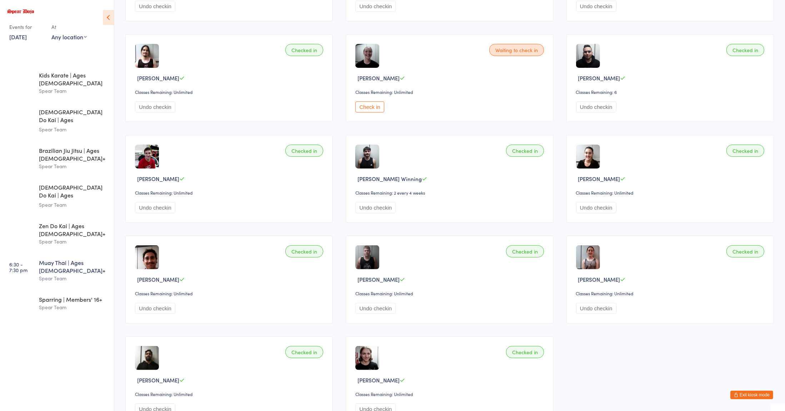
scroll to position [257, 0]
